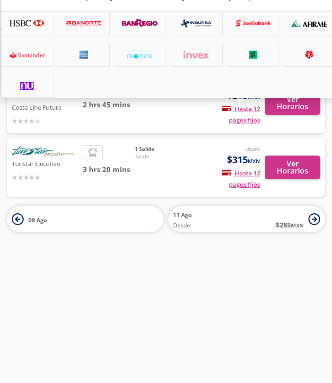
click at [272, 98] on div "Pagos fijos en compras mayores a $30 MXN, con tarjetas de bancos participantes" at bounding box center [166, 33] width 331 height 129
click at [284, 106] on div at bounding box center [166, 191] width 332 height 383
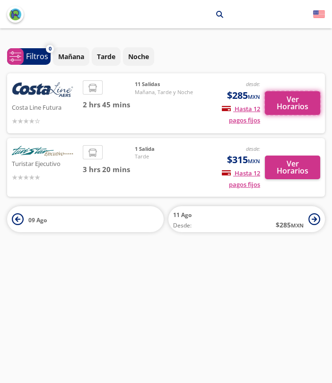
click at [284, 106] on button "Ver Horarios" at bounding box center [292, 103] width 55 height 24
